Goal: Transaction & Acquisition: Purchase product/service

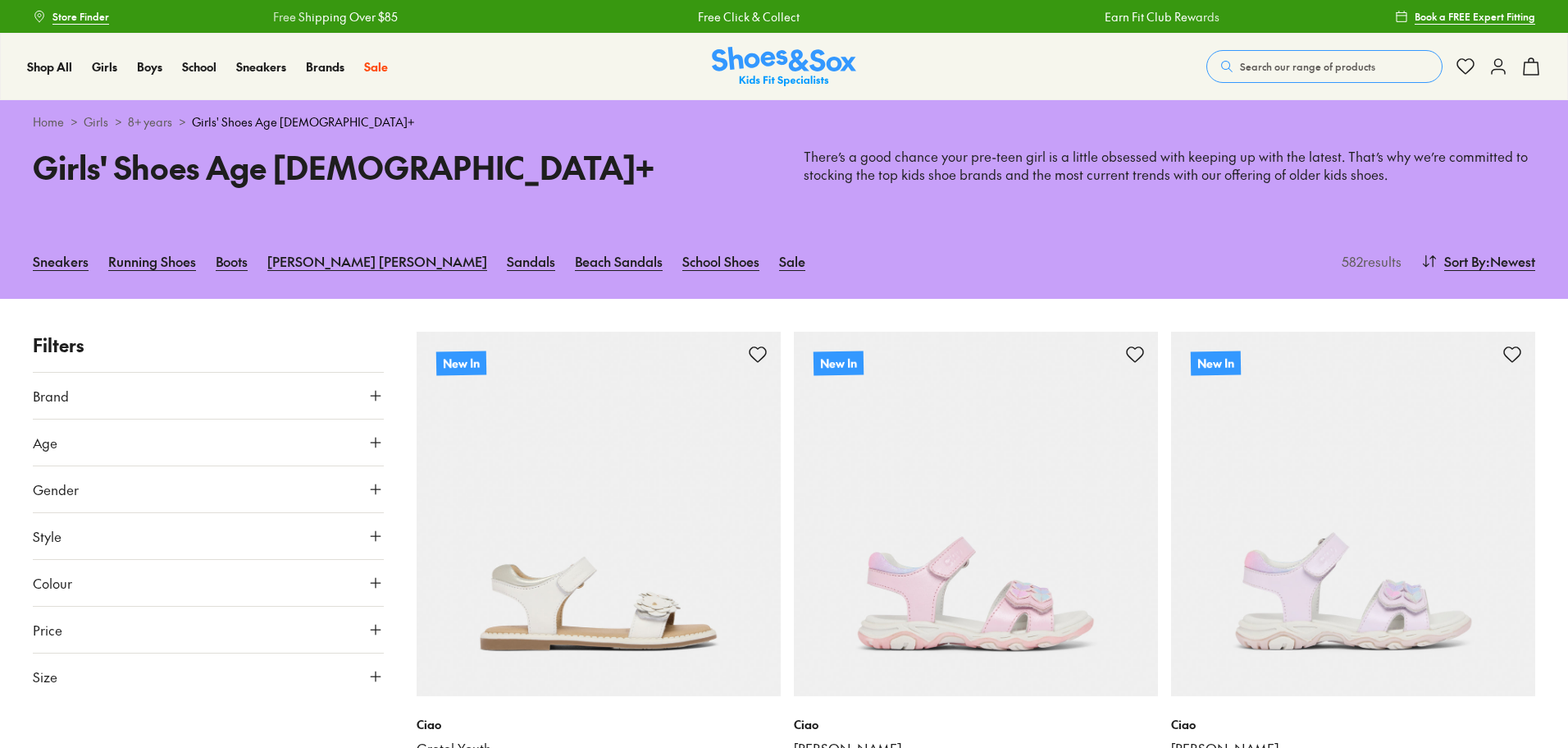
click at [373, 583] on icon at bounding box center [375, 582] width 16 height 16
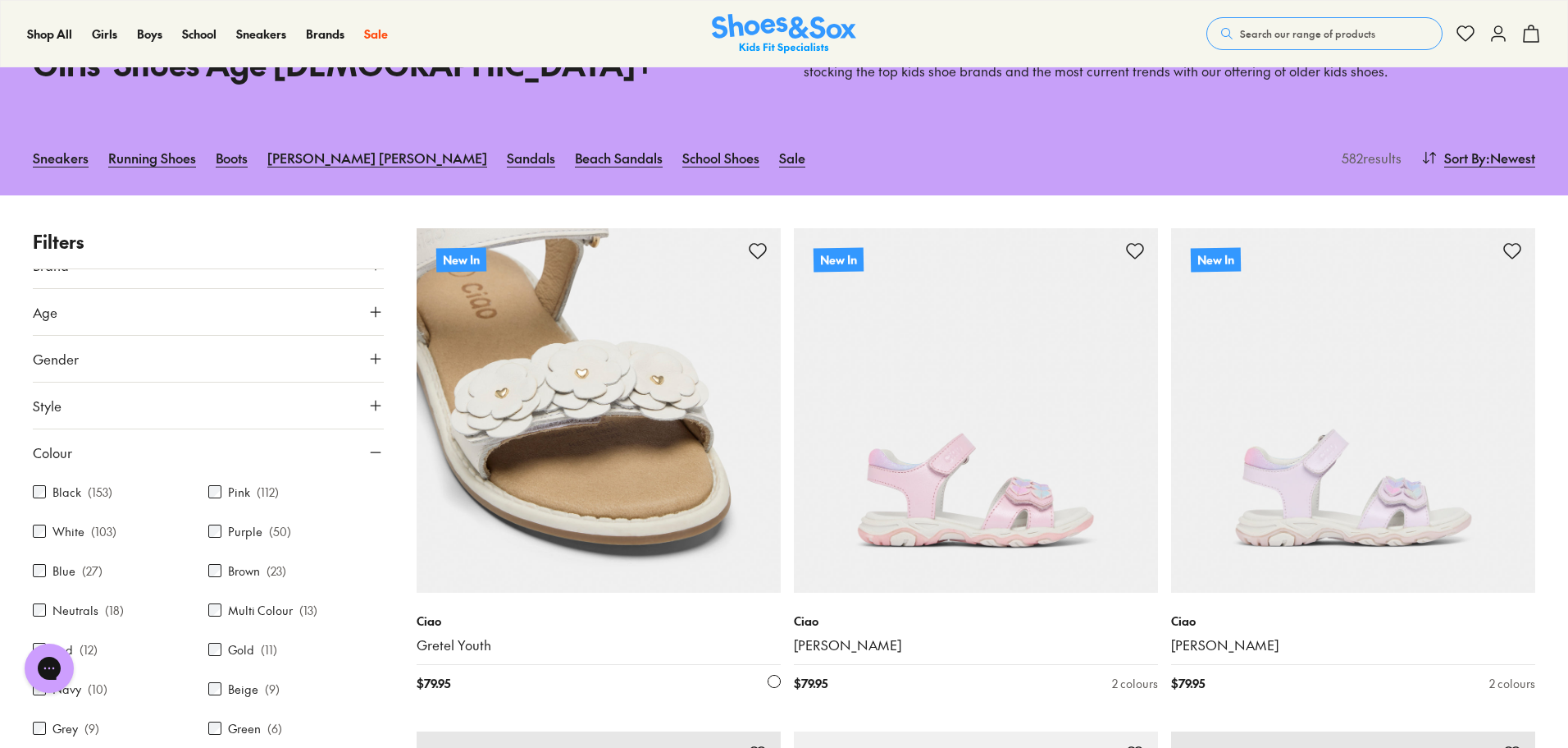
scroll to position [246, 0]
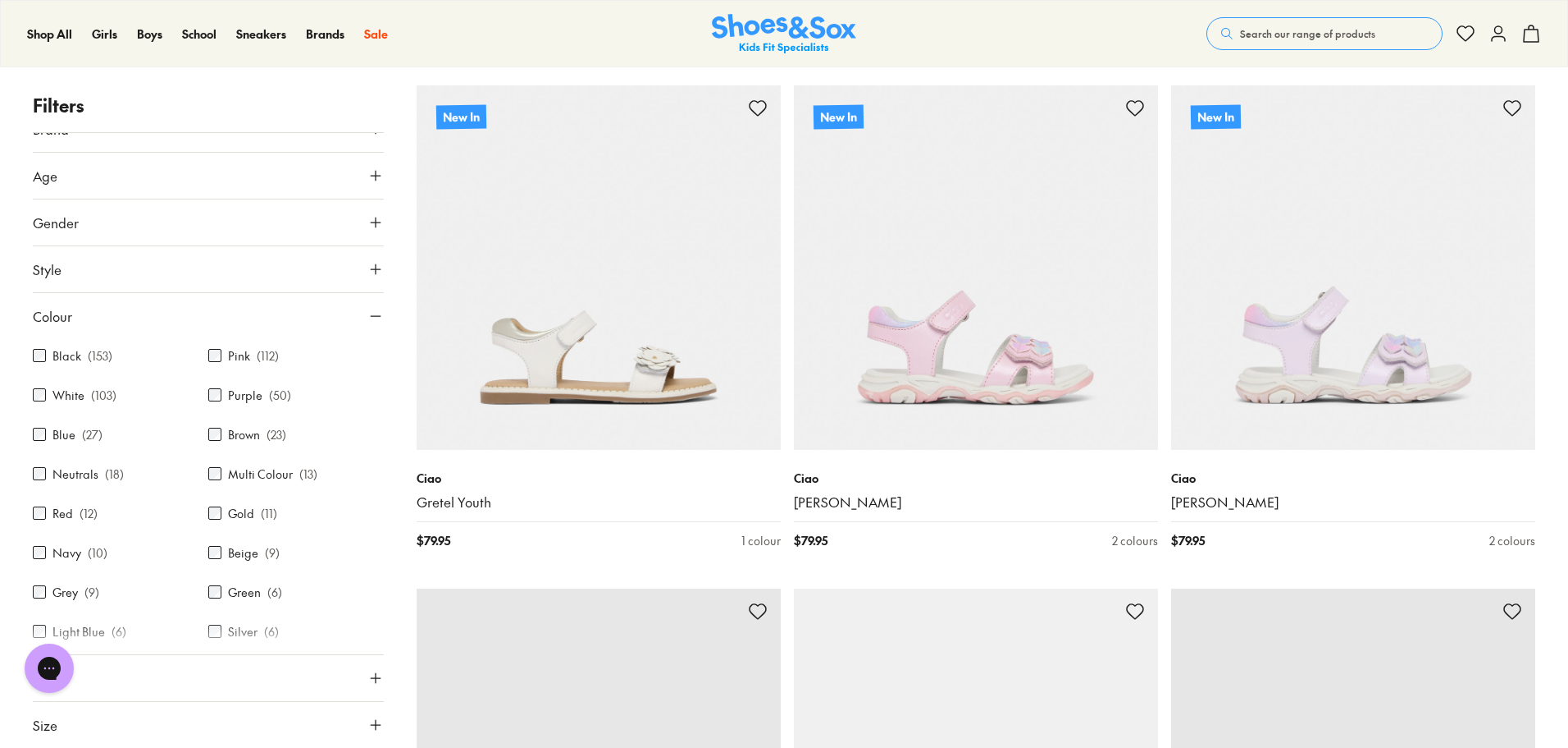
click at [37, 441] on div "Blue ( 27 )" at bounding box center [120, 434] width 175 height 20
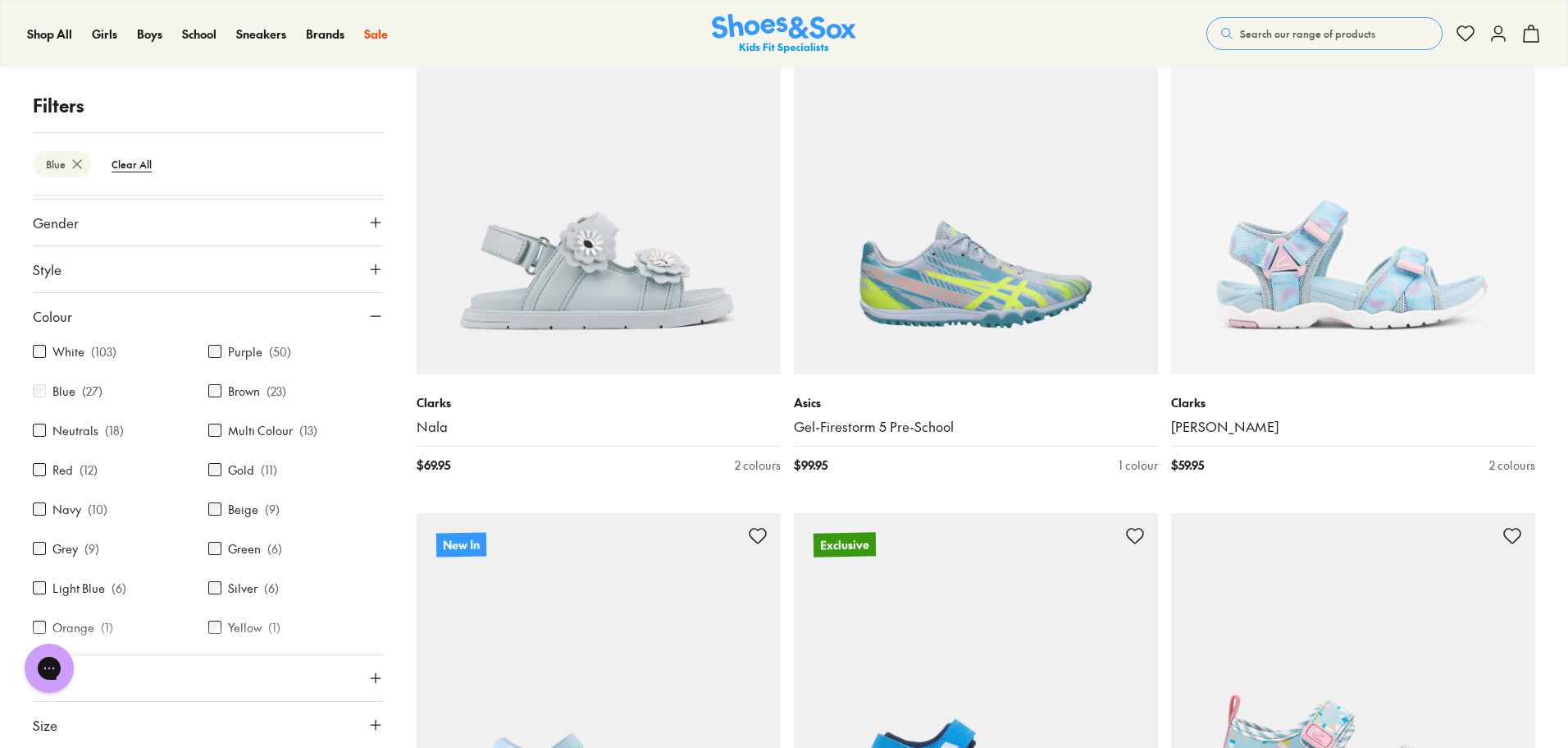
scroll to position [85, 0]
click at [66, 112] on p "Filters" at bounding box center [208, 105] width 351 height 27
click at [379, 96] on p "Filters" at bounding box center [208, 105] width 351 height 27
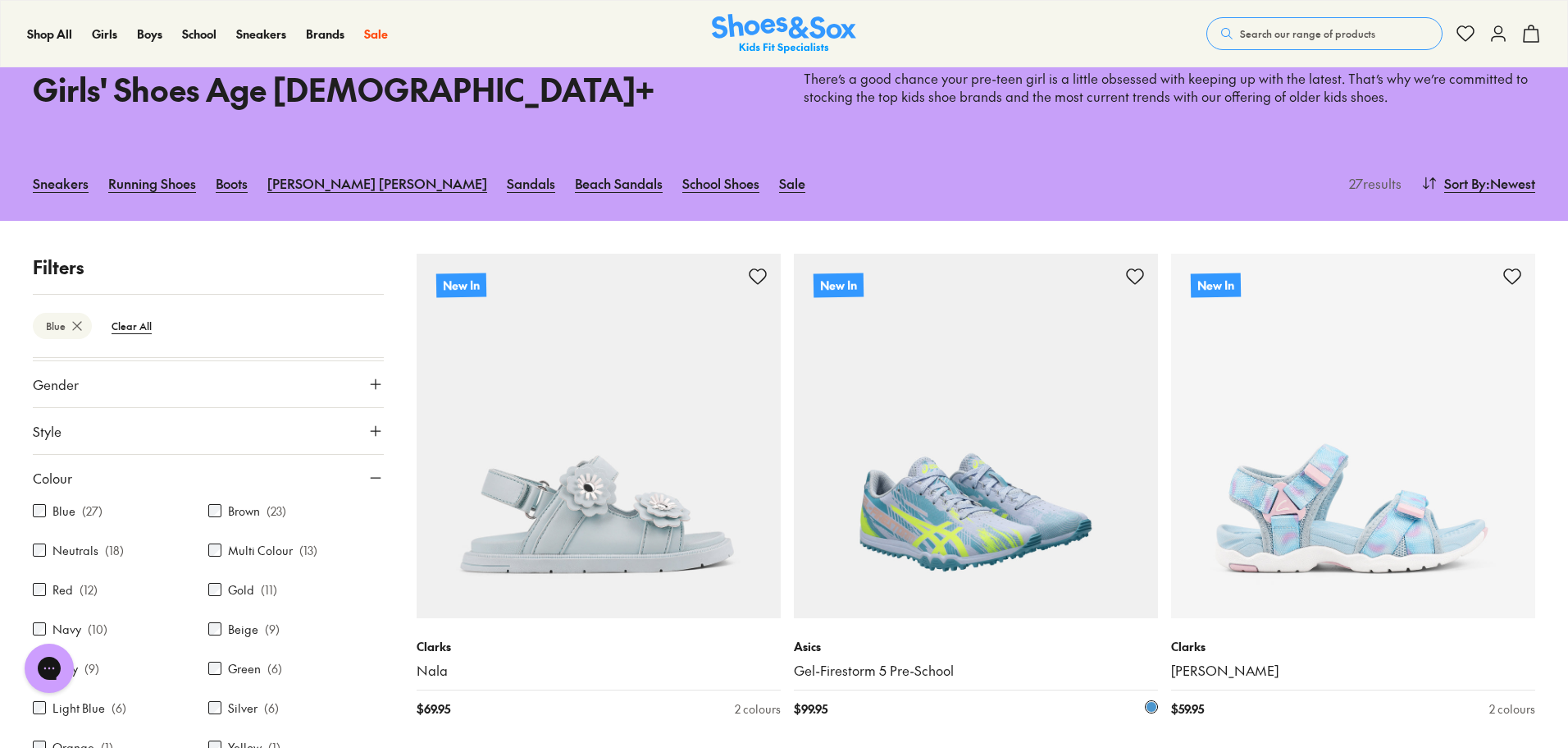
scroll to position [76, 0]
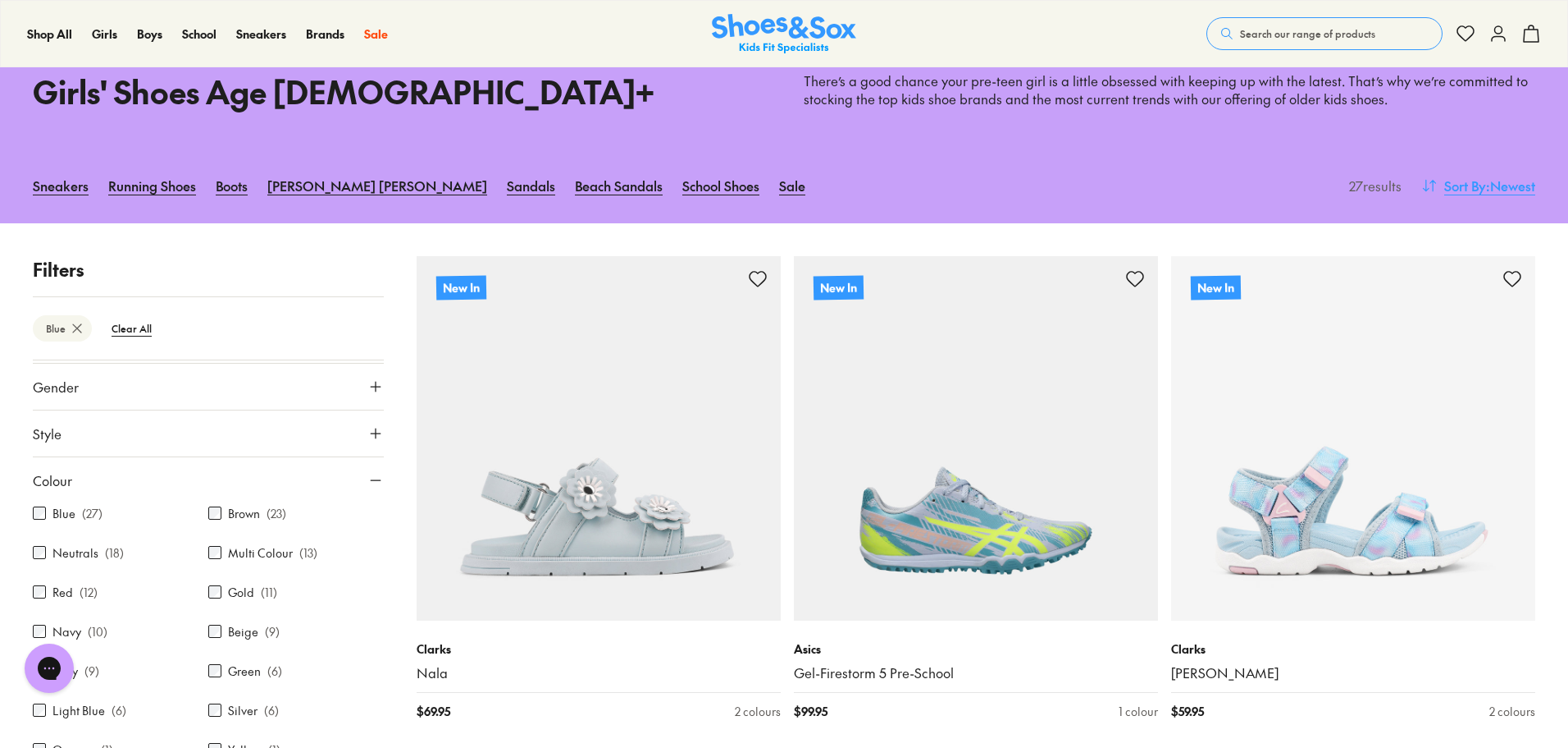
click at [1506, 182] on span ": Newest" at bounding box center [1511, 185] width 49 height 20
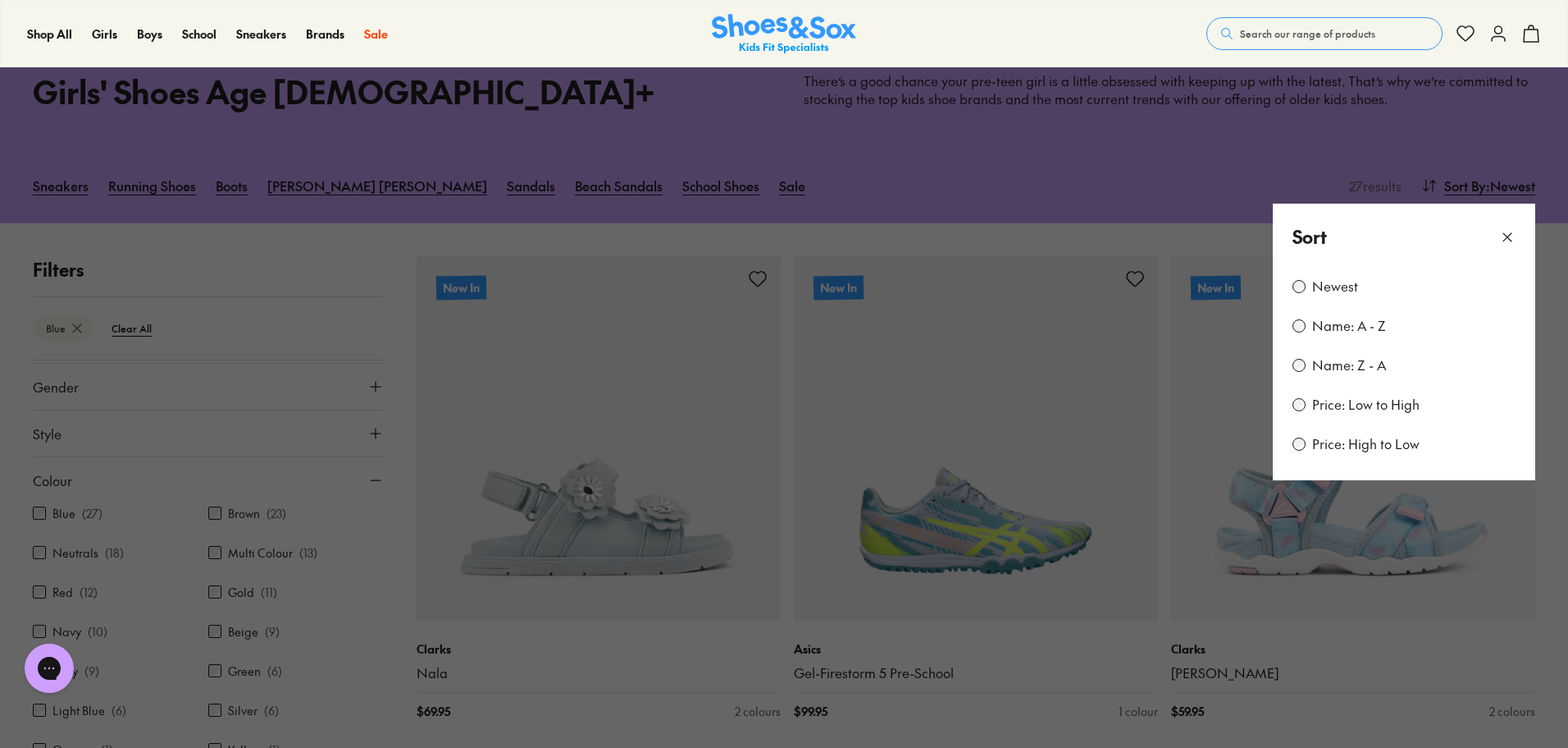
click at [1380, 404] on label "Price: Low to High" at bounding box center [1366, 404] width 107 height 18
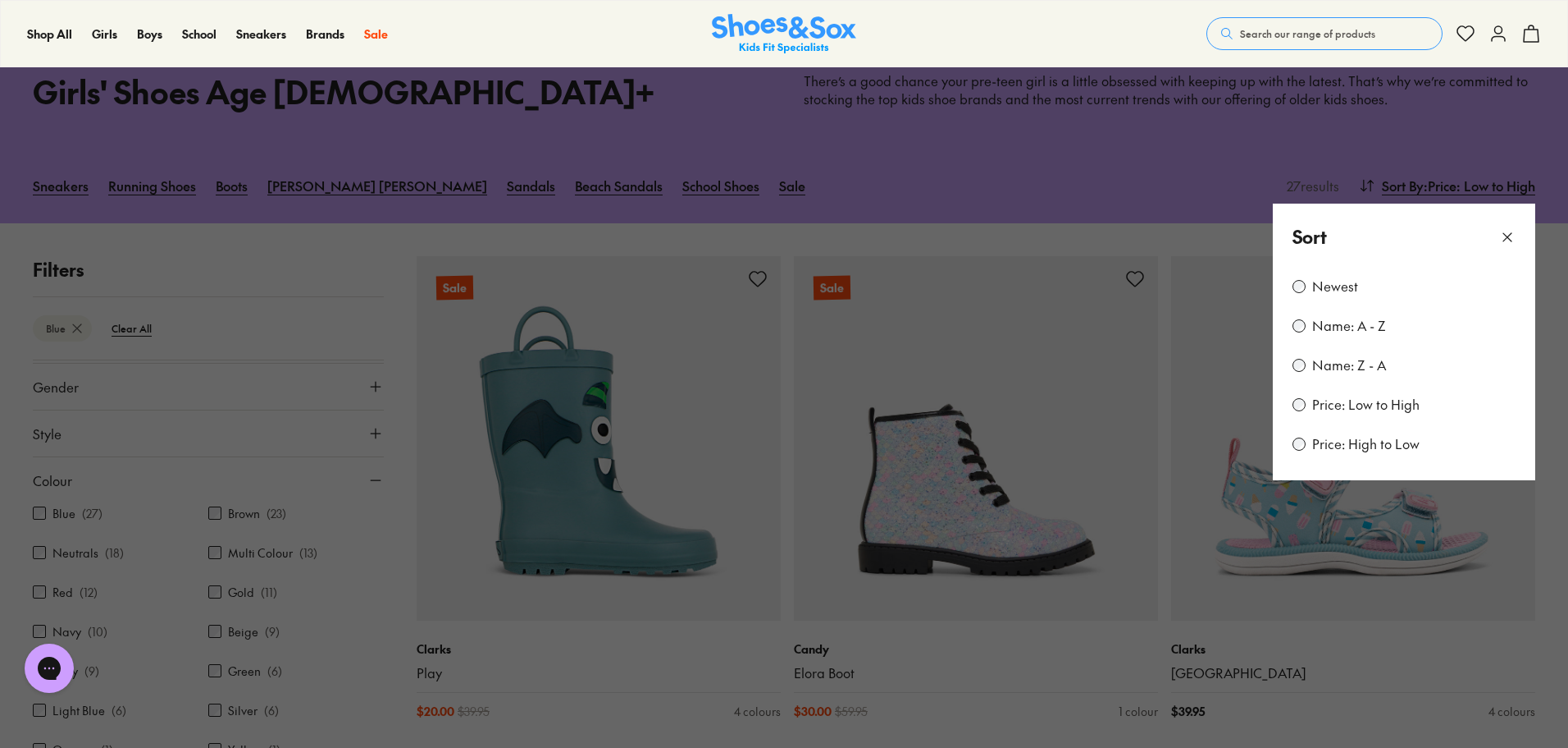
click at [1562, 409] on button at bounding box center [784, 374] width 1568 height 748
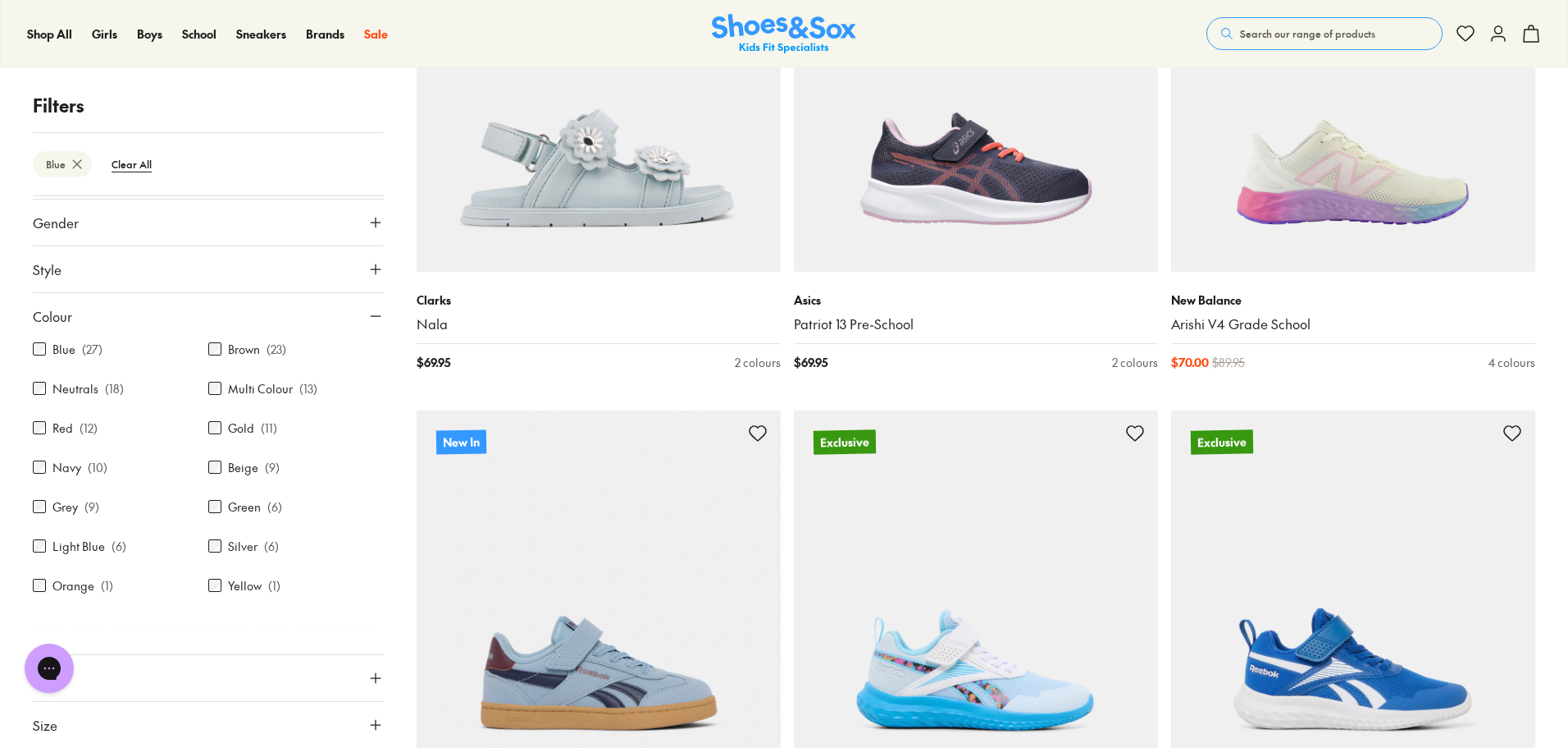
scroll to position [2292, 0]
